Goal: Navigation & Orientation: Find specific page/section

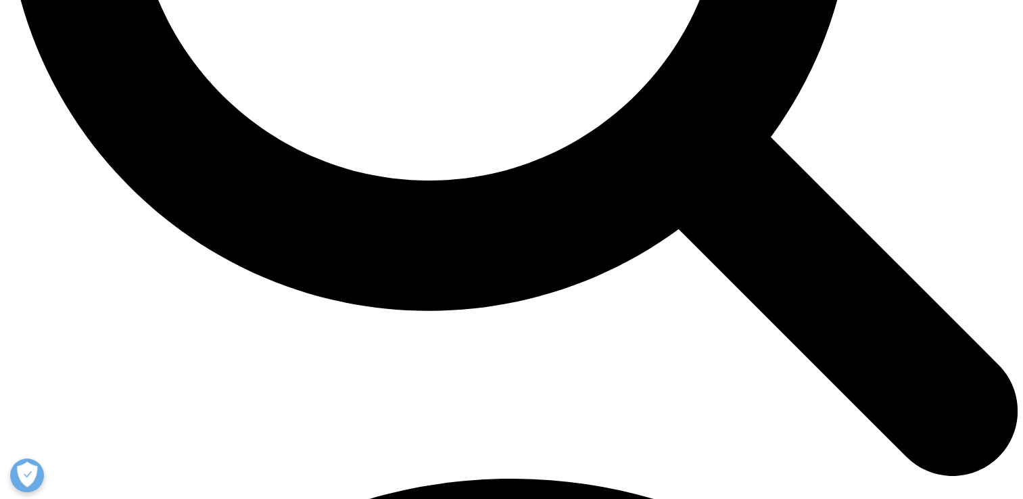
scroll to position [1580, 0]
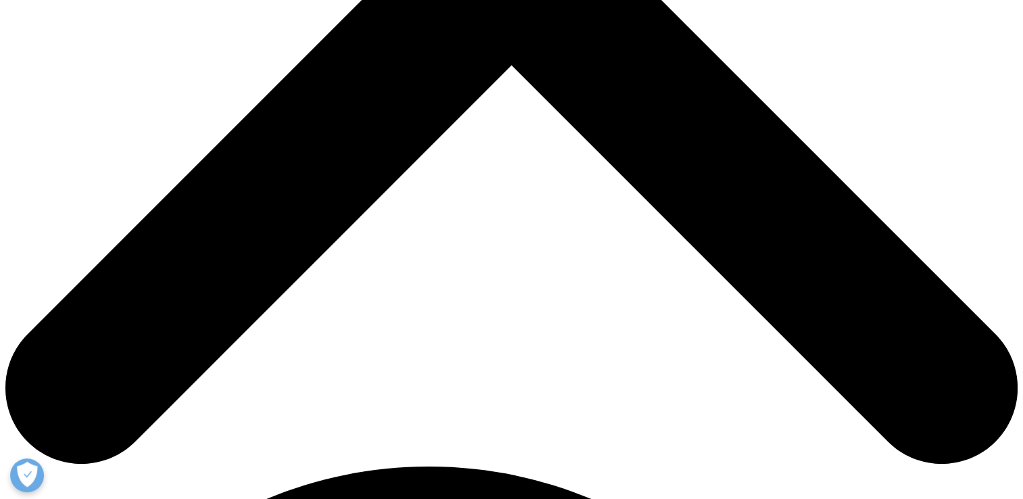
scroll to position [566, 0]
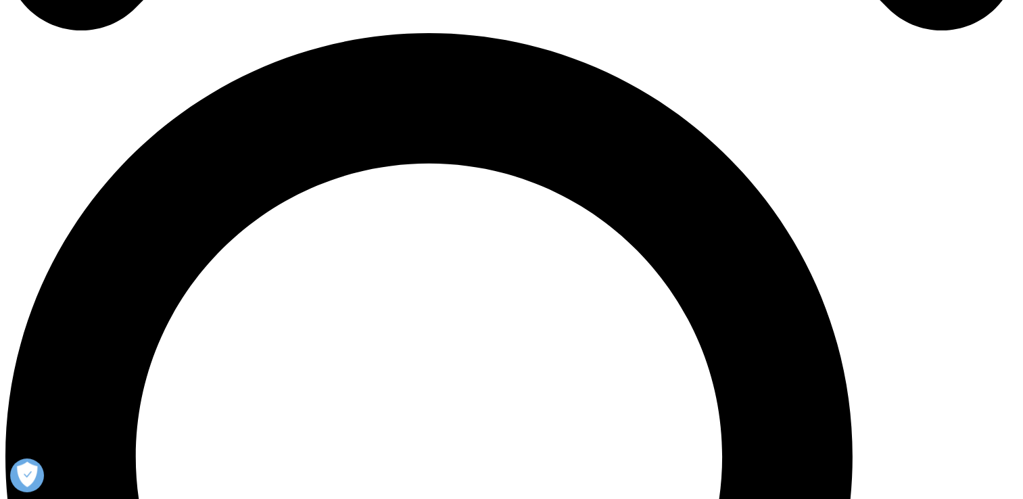
scroll to position [1009, 0]
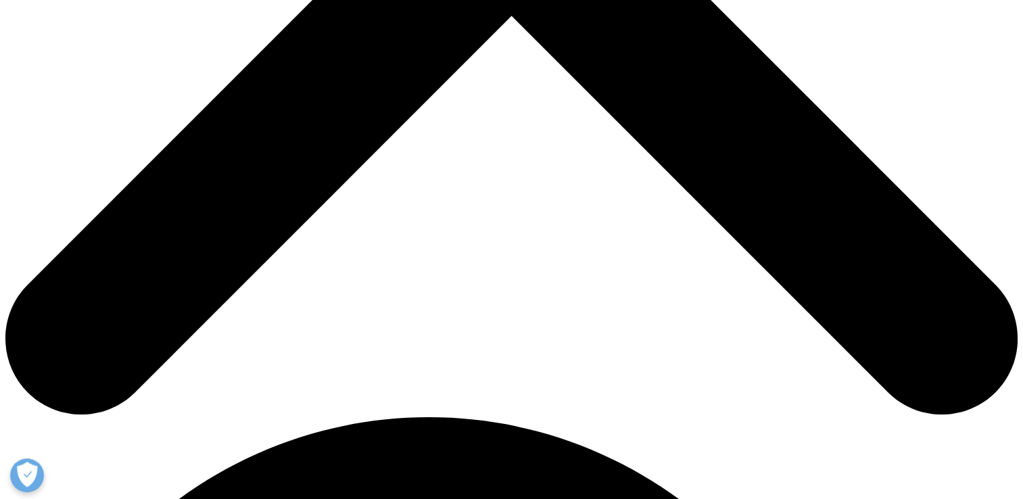
scroll to position [566, 0]
